Goal: Task Accomplishment & Management: Manage account settings

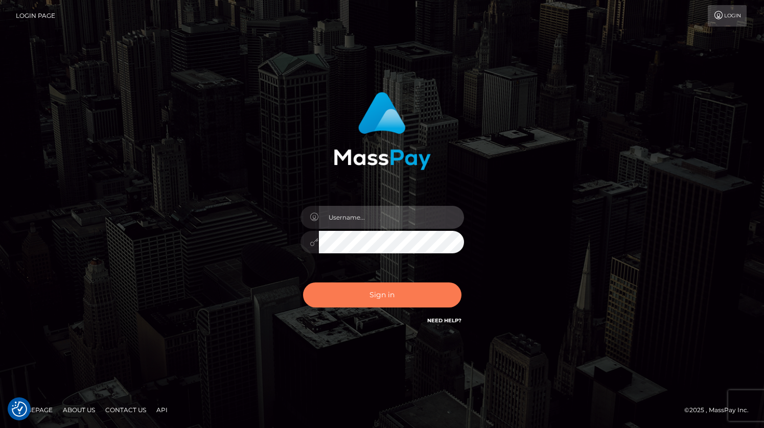
type input "grace.rush"
click at [390, 286] on button "Sign in" at bounding box center [382, 295] width 158 height 25
type input "grace.rush"
click at [340, 295] on button "Sign in" at bounding box center [382, 295] width 158 height 25
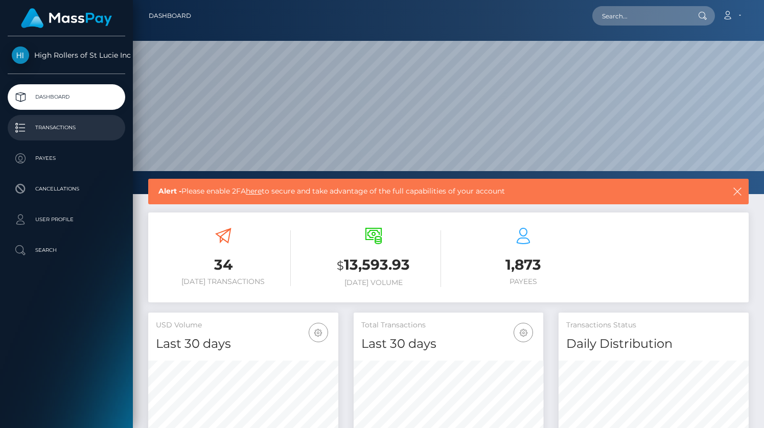
drag, startPoint x: 0, startPoint y: 0, endPoint x: 92, endPoint y: 132, distance: 161.4
click at [92, 132] on p "Transactions" at bounding box center [66, 127] width 109 height 15
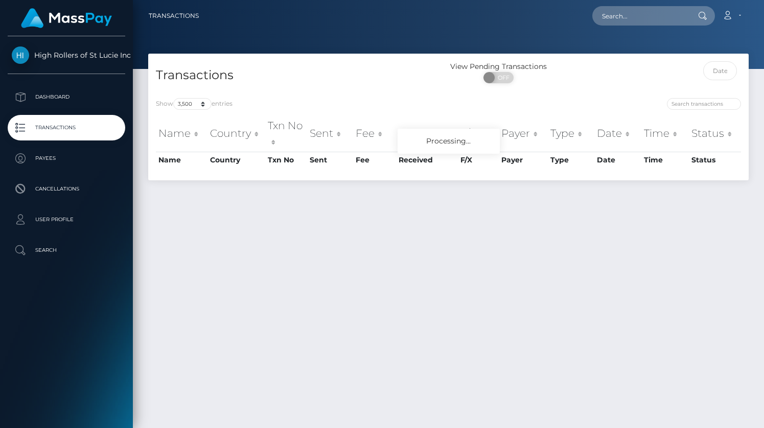
select select "3500"
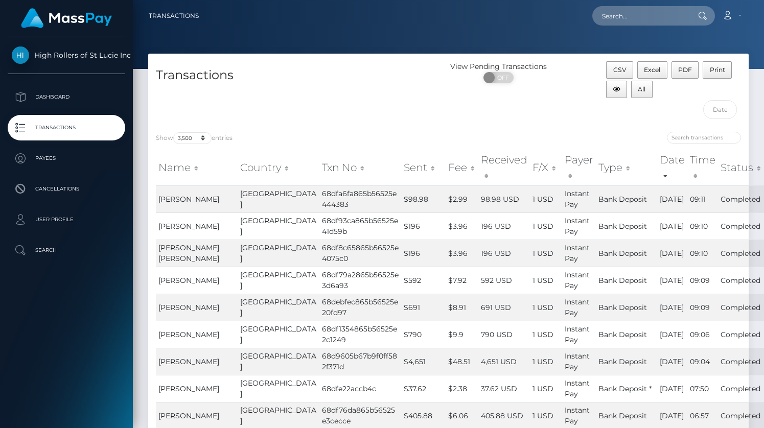
scroll to position [8333, 0]
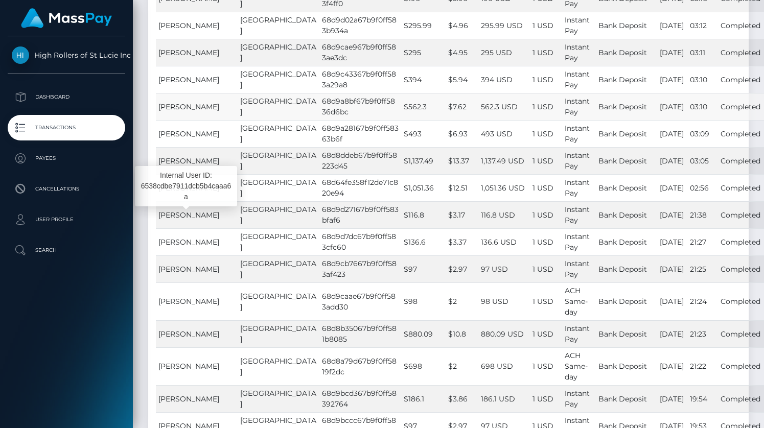
click at [205, 111] on span "Laura Montalvo" at bounding box center [188, 106] width 61 height 9
click at [319, 120] on td "68d9a8bf67b9f0ff5836d6bc" at bounding box center [360, 106] width 82 height 27
copy td "68d9a8bf67b9f0ff5836d6bc"
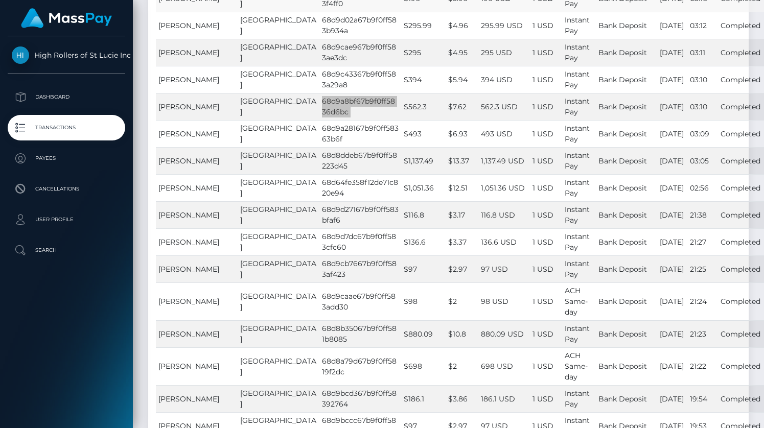
scroll to position [44699, 0]
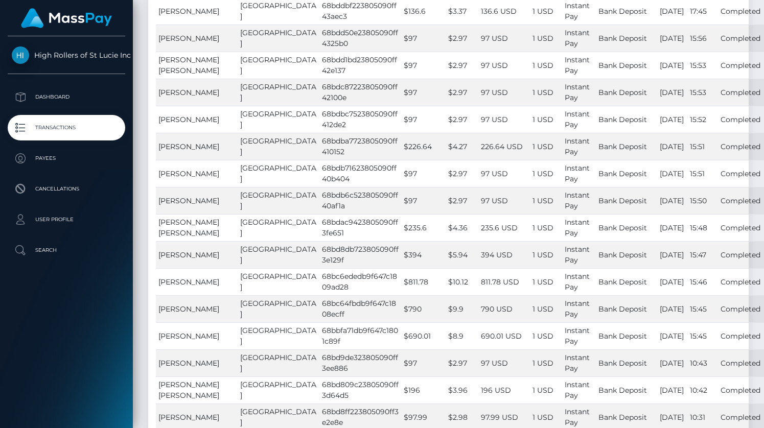
copy td "68be00a523805090ff471a04"
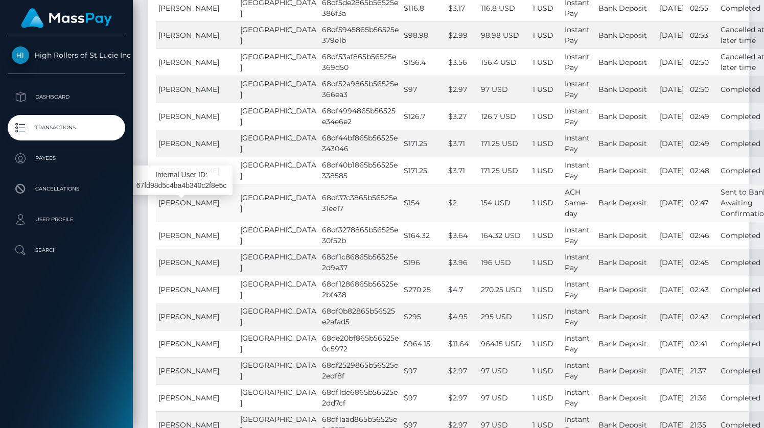
click at [199, 207] on span "Lionel Bright" at bounding box center [188, 202] width 61 height 9
click at [319, 213] on td "68df37c3865b56525e31ee17" at bounding box center [360, 203] width 82 height 38
